Goal: Information Seeking & Learning: Learn about a topic

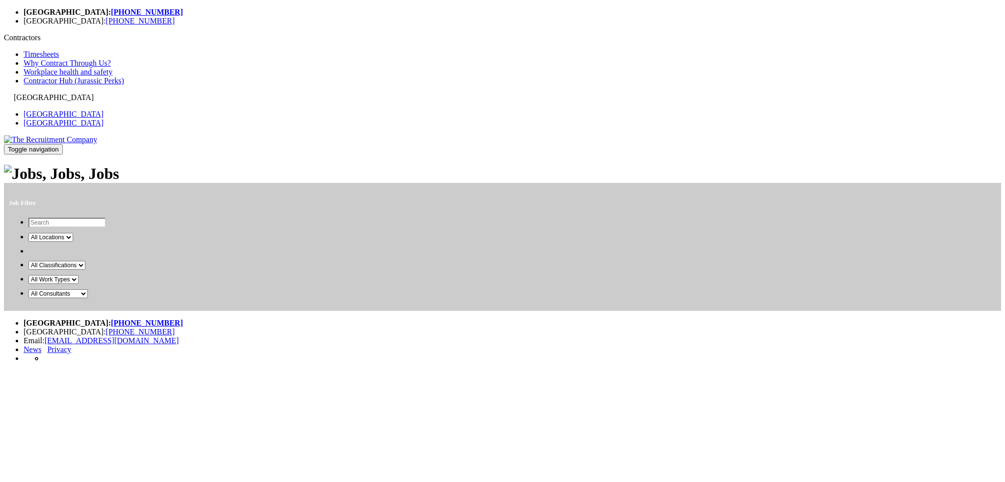
click at [769, 207] on div "Job Filter All Locations All Classifications All Work Types All Consultants Joh…" at bounding box center [502, 238] width 997 height 146
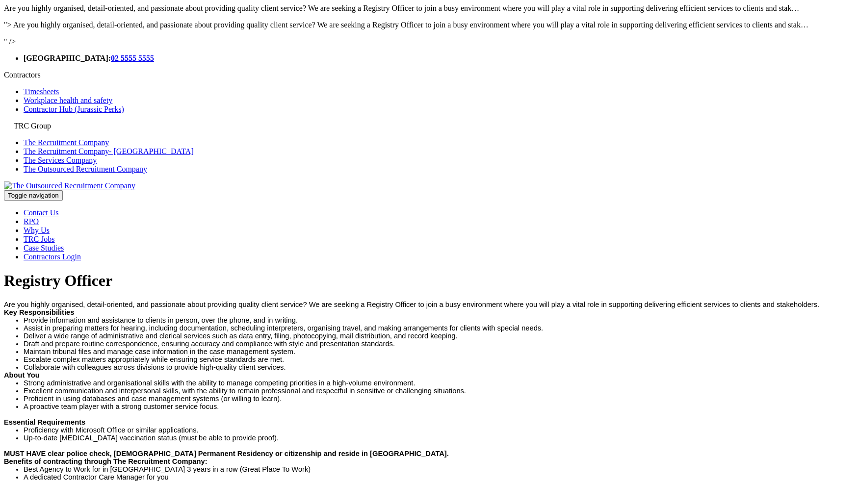
click at [303, 309] on p "Key Responsibilities" at bounding box center [429, 313] width 851 height 8
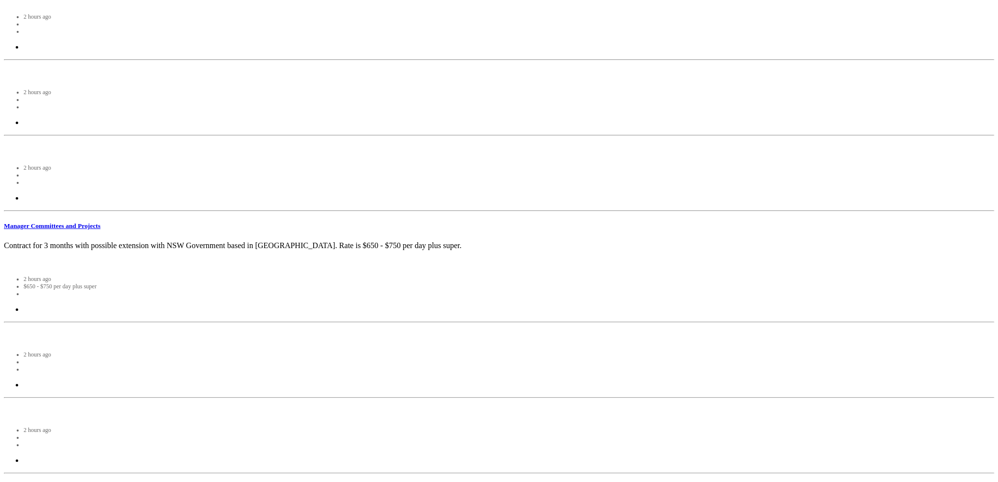
scroll to position [2937, 0]
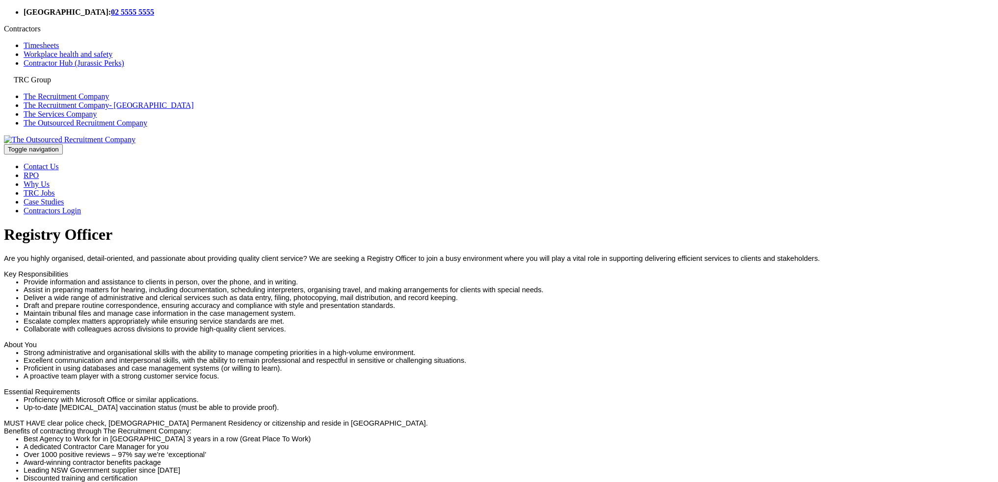
click at [487, 294] on li "Deliver a wide range of administrative and clerical services such as data entry…" at bounding box center [509, 298] width 970 height 8
click at [423, 294] on li "Deliver a wide range of administrative and clerical services such as data entry…" at bounding box center [509, 298] width 970 height 8
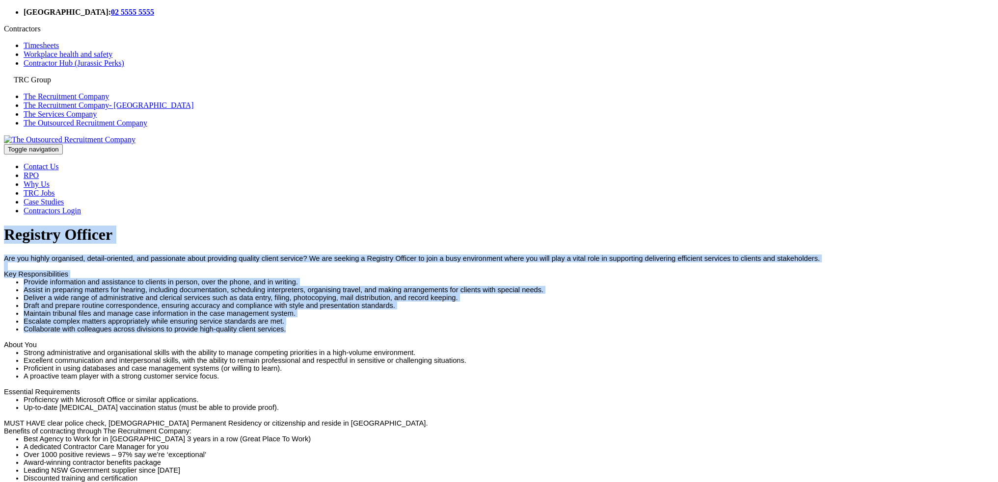
drag, startPoint x: 486, startPoint y: 286, endPoint x: 193, endPoint y: 118, distance: 337.9
drag, startPoint x: 210, startPoint y: 116, endPoint x: 490, endPoint y: 280, distance: 324.7
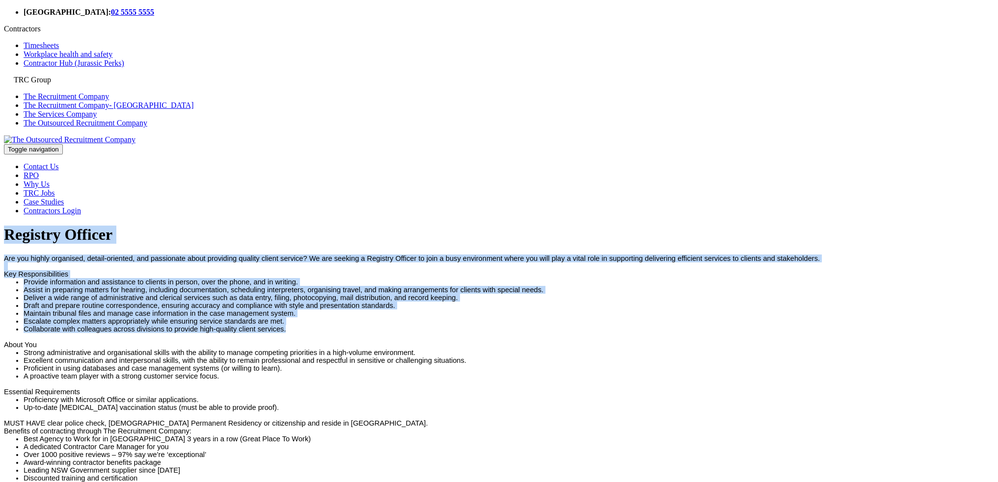
click at [490, 325] on li "Collaborate with colleagues across divisions to provide high-quality client ser…" at bounding box center [509, 329] width 970 height 8
